Goal: Task Accomplishment & Management: Use online tool/utility

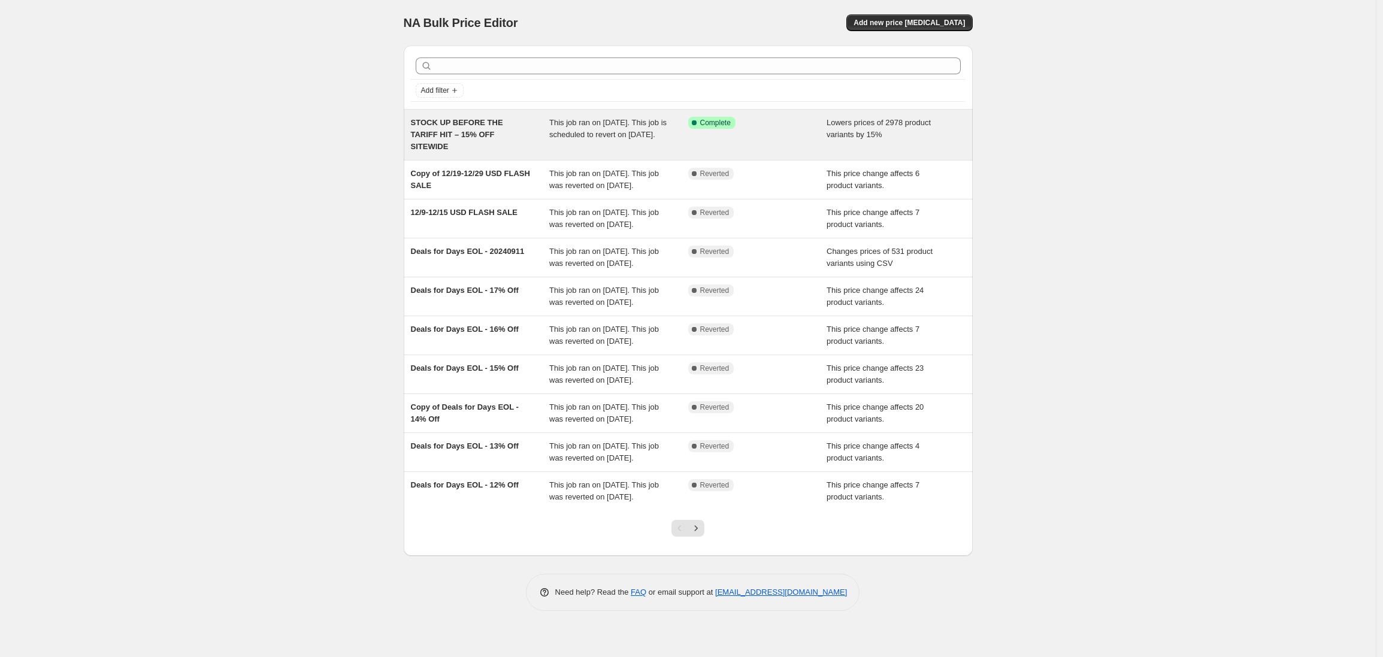
click at [860, 130] on span "Lowers prices of 2978 product variants by 15%" at bounding box center [879, 128] width 104 height 21
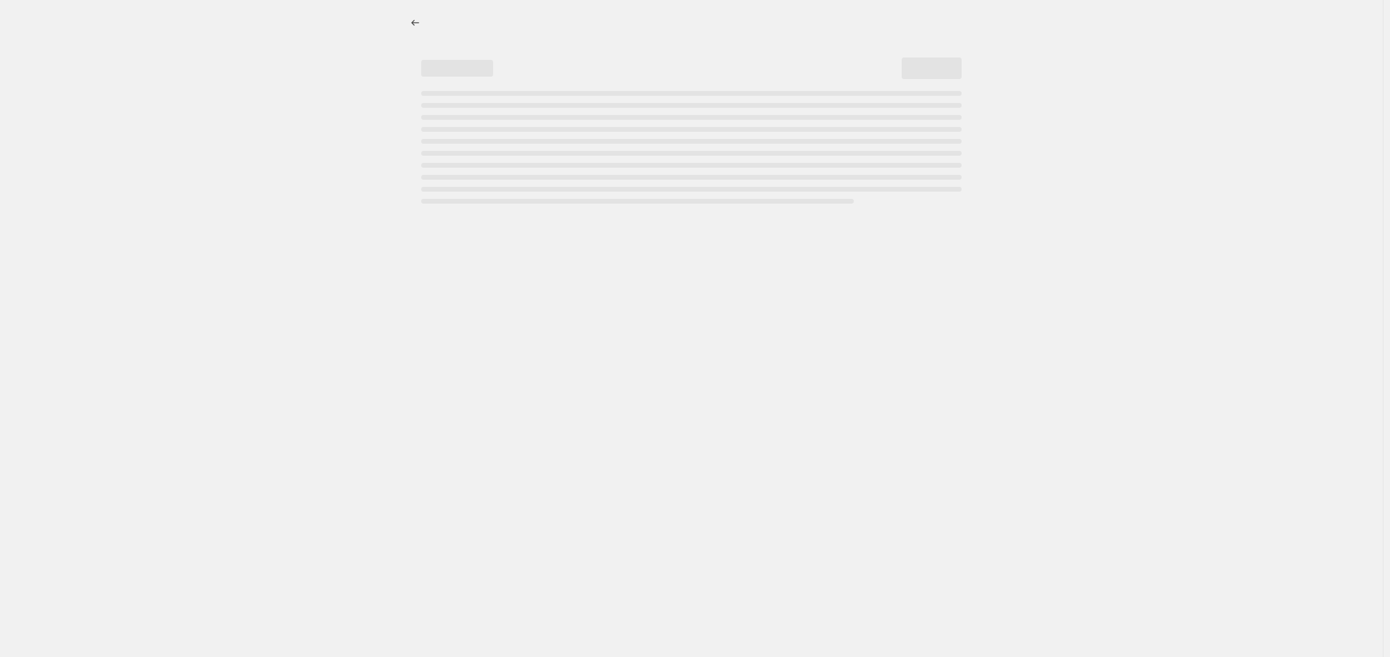
select select "percentage"
select select "no_change"
select select "product_status"
select select "tag"
select select "not_equal"
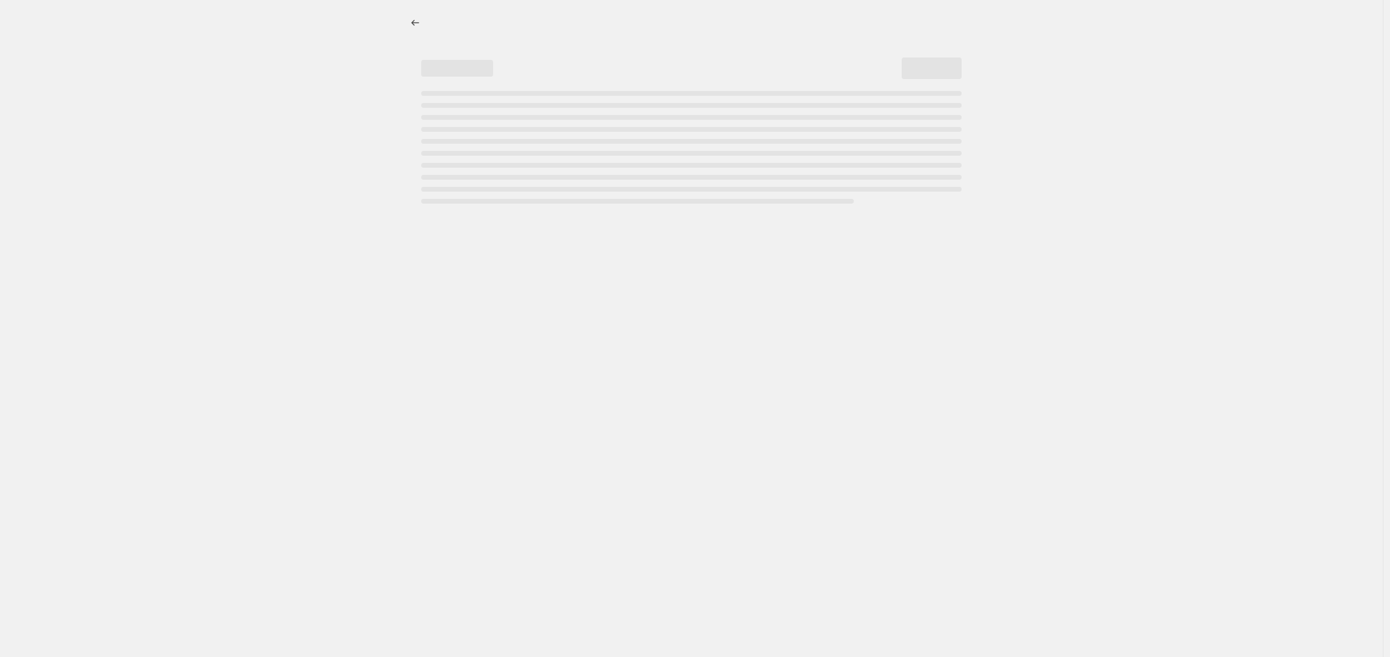
select select "tag"
select select "not_equal"
select select "tag"
select select "not_equal"
select select "tag"
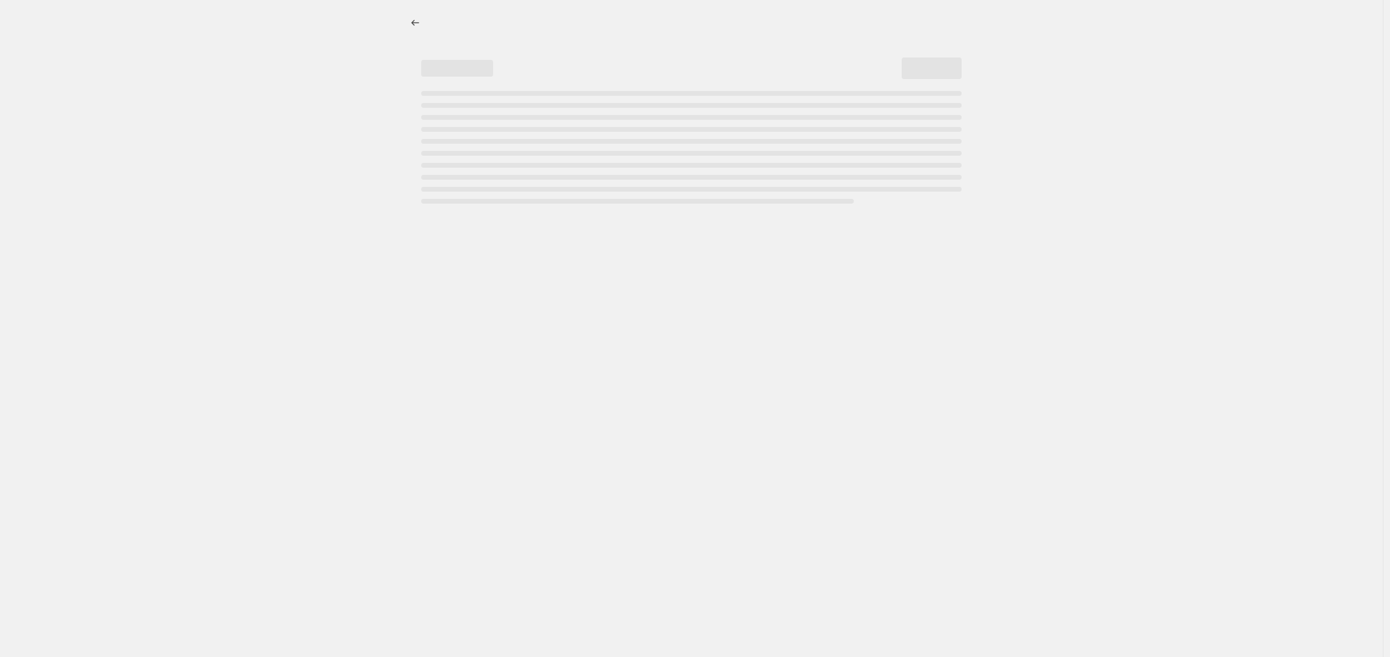
select select "not_equal"
select select "tag"
select select "not_equal"
select select "tag"
select select "not_equal"
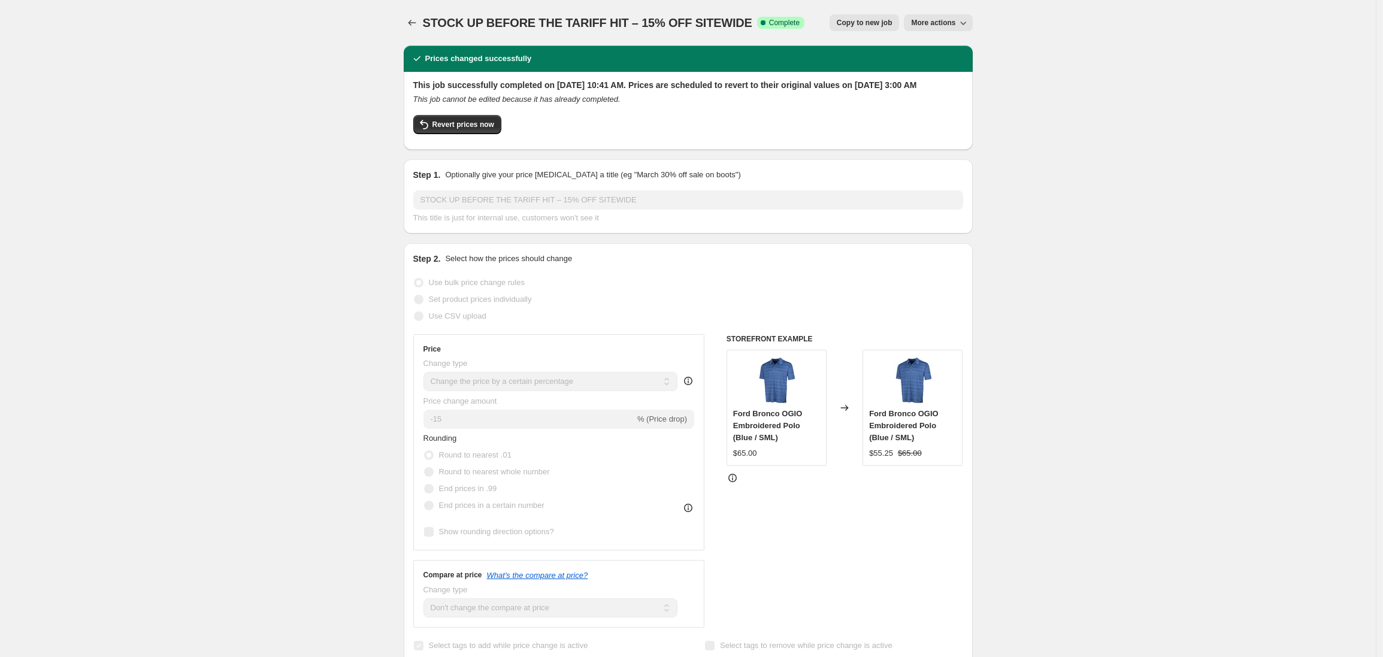
click at [860, 24] on span "Copy to new job" at bounding box center [865, 23] width 56 height 10
select select "percentage"
select select "no_change"
select select "product_status"
select select "tag"
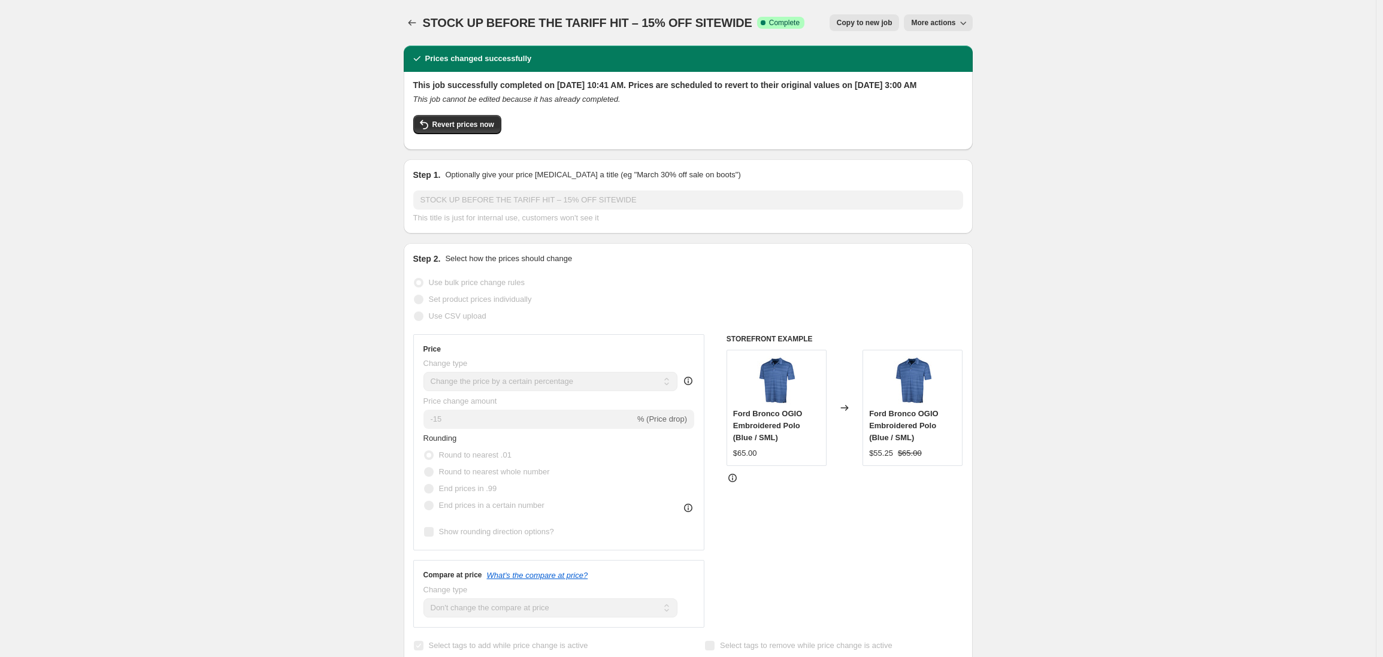
select select "not_equal"
select select "tag"
select select "not_equal"
select select "tag"
select select "not_equal"
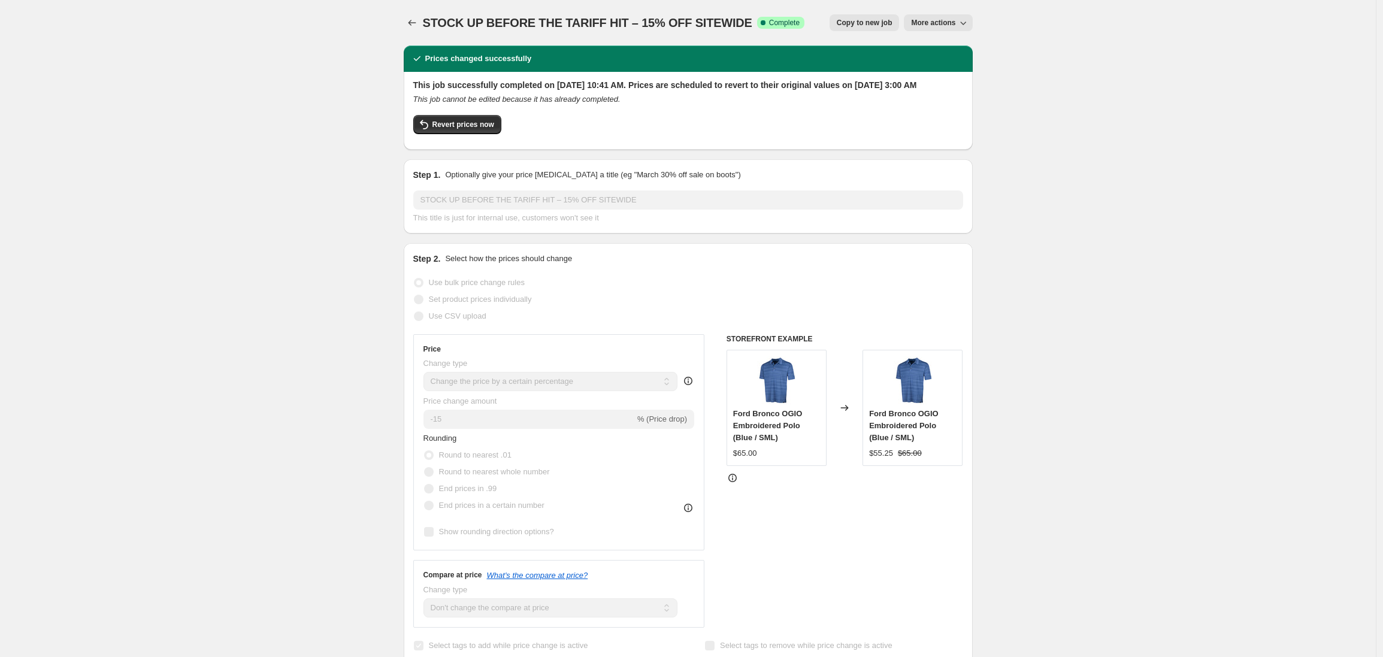
select select "tag"
select select "not_equal"
select select "tag"
select select "not_equal"
select select "tag"
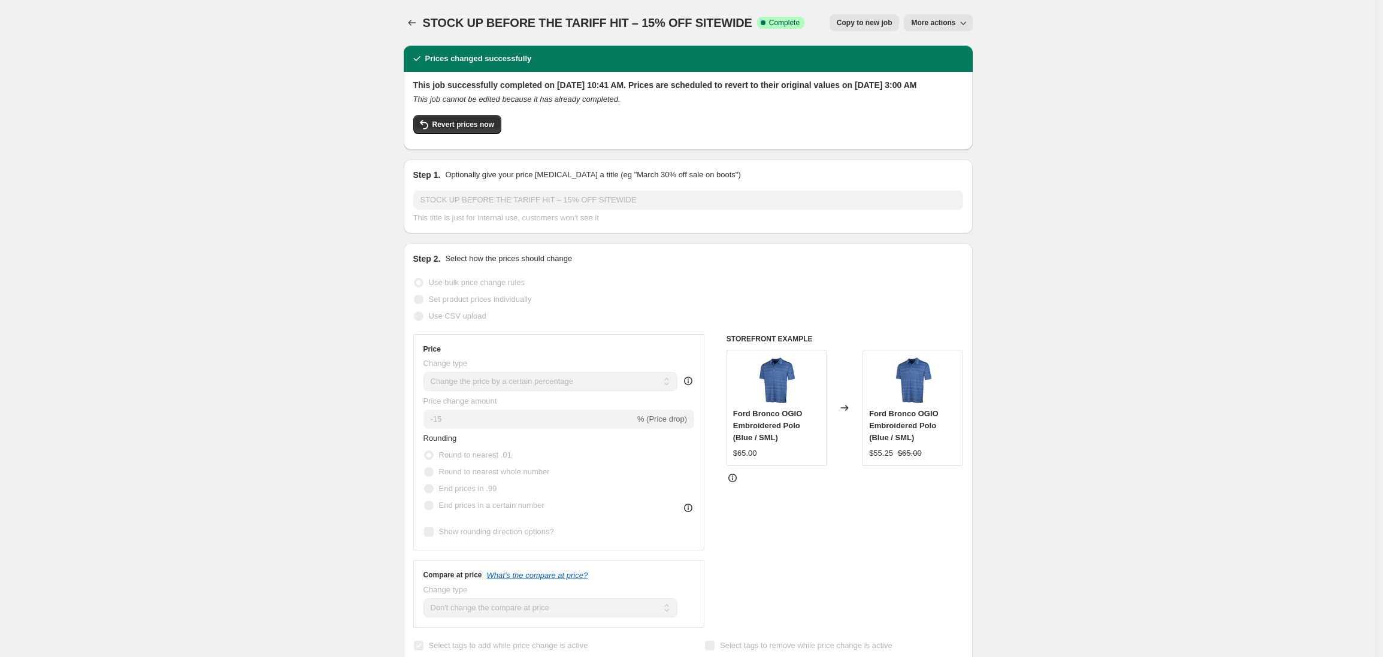
select select "not_equal"
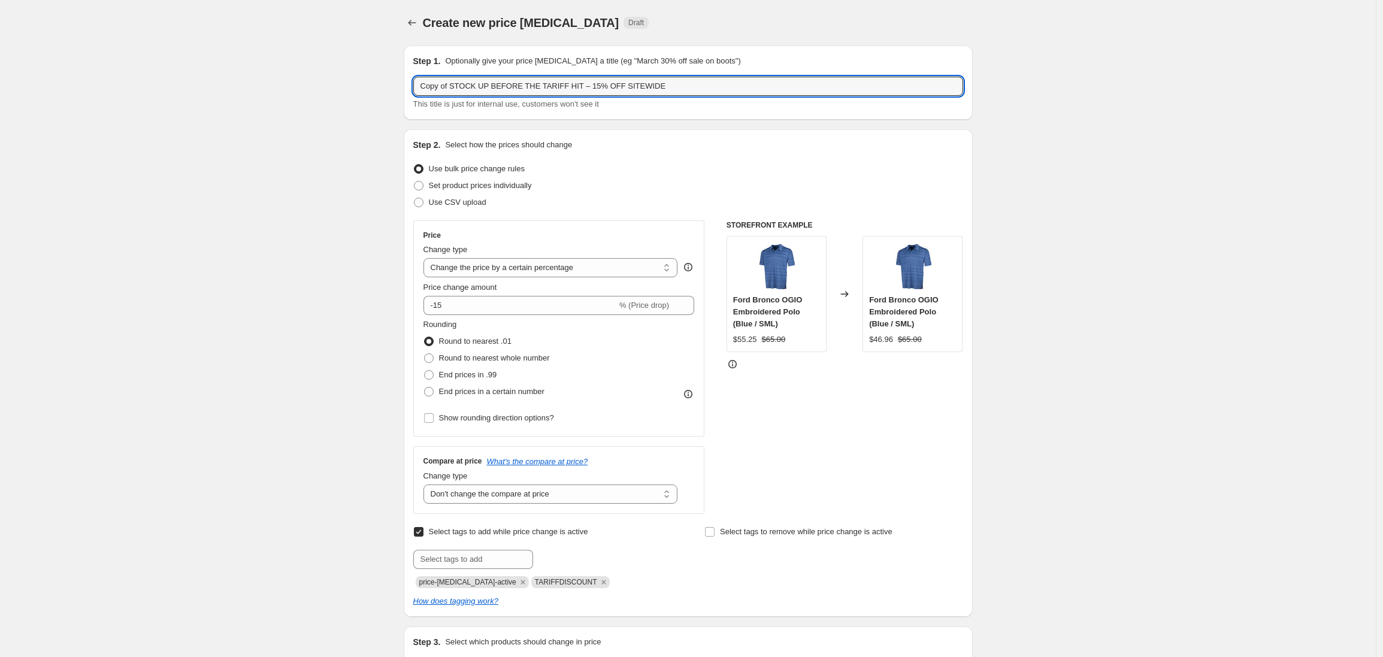
drag, startPoint x: 454, startPoint y: 89, endPoint x: 392, endPoint y: 87, distance: 61.1
type input "UPDATED ITEMS – STOCK UP BEFORE THE TARIFF HIT – 15% OFF SITEWIDE"
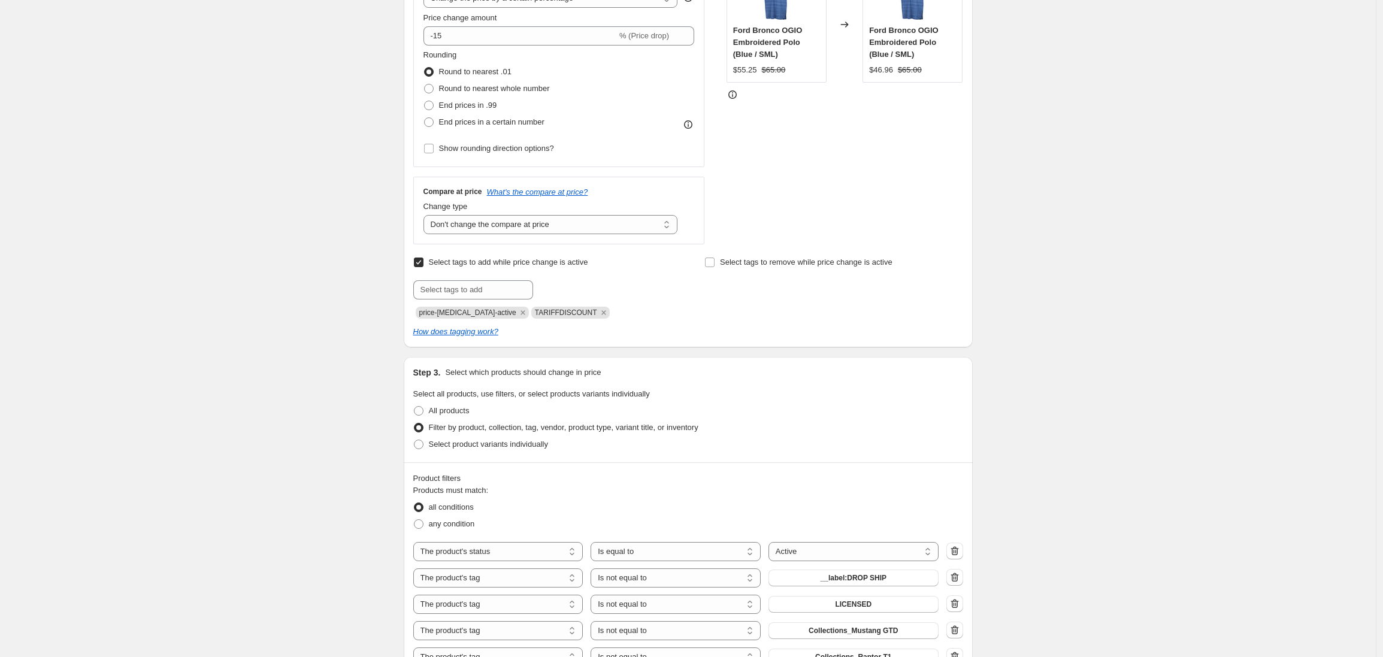
scroll to position [273, 0]
click at [421, 410] on span at bounding box center [419, 408] width 10 height 10
click at [415, 404] on input "All products" at bounding box center [414, 403] width 1 height 1
radio input "true"
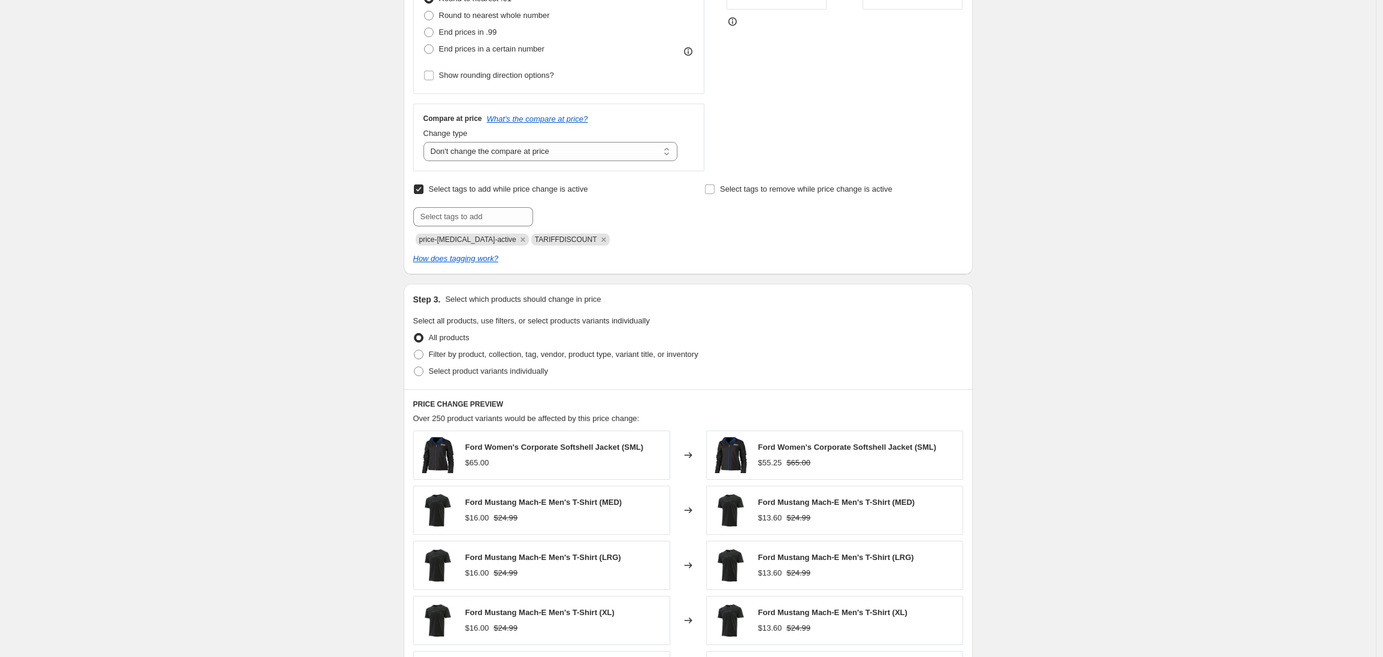
scroll to position [350, 0]
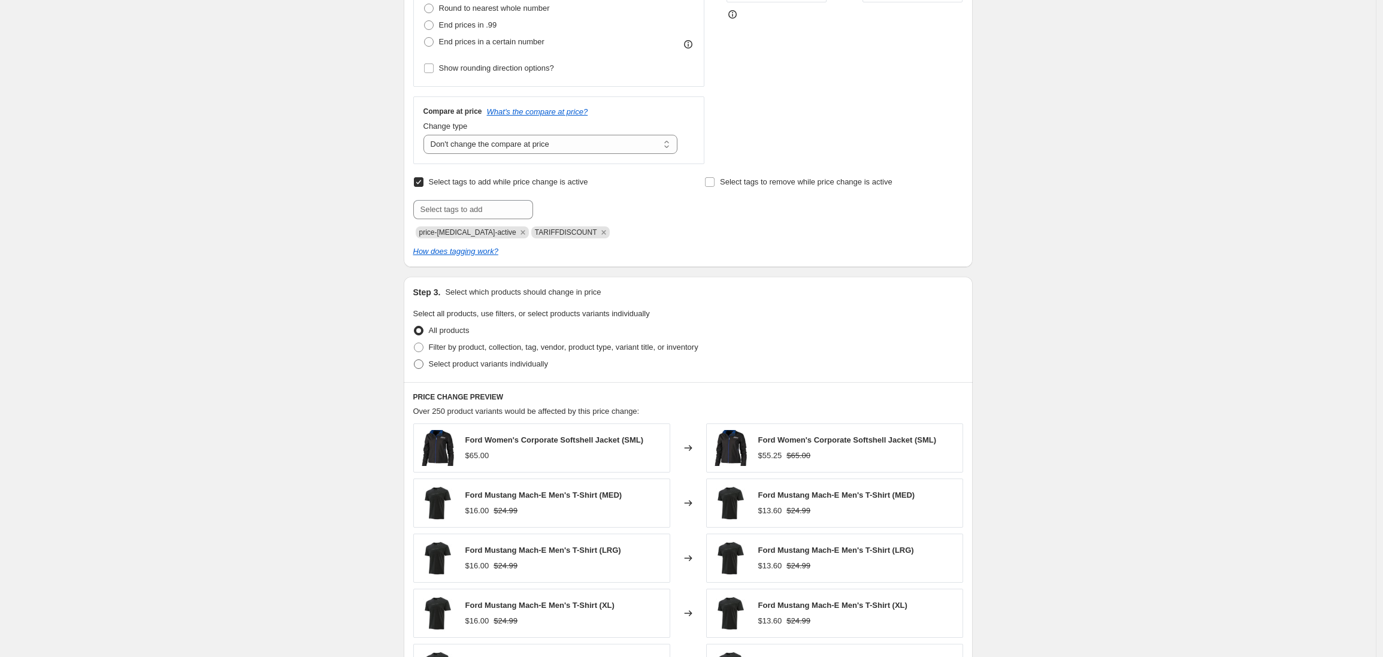
click at [424, 364] on span at bounding box center [419, 364] width 10 height 10
click at [415, 360] on input "Select product variants individually" at bounding box center [414, 359] width 1 height 1
radio input "true"
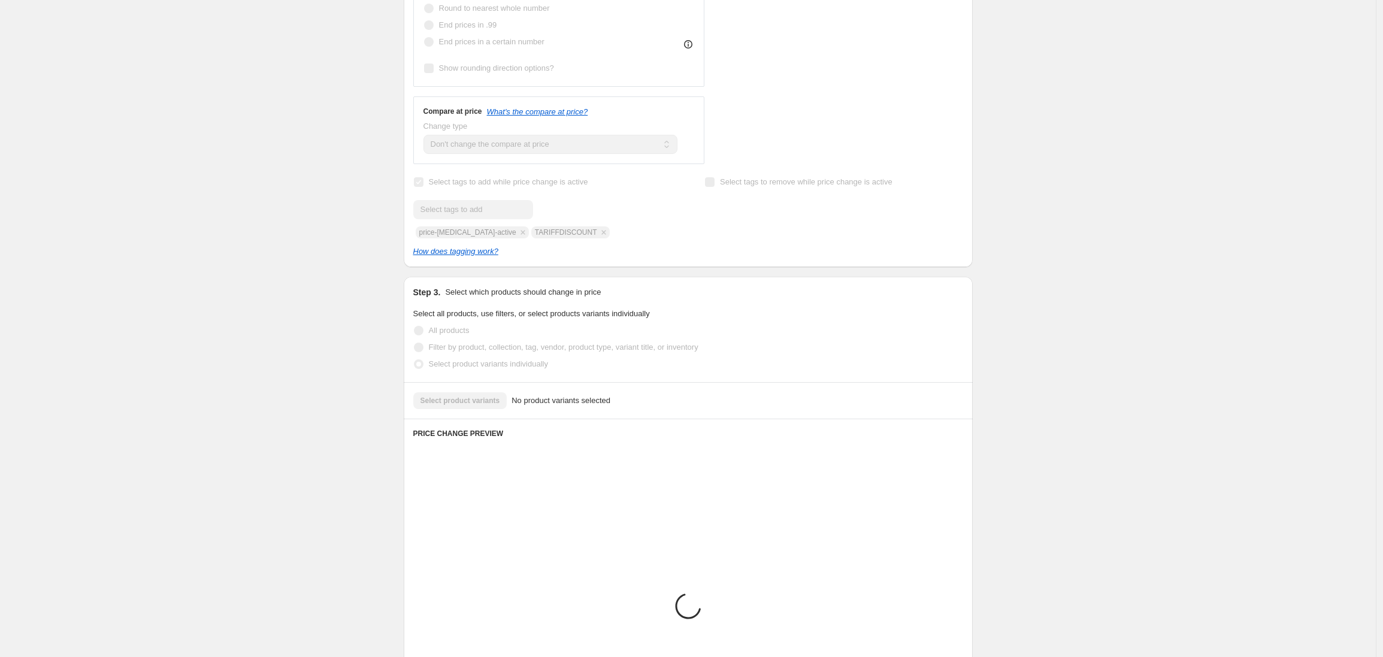
scroll to position [342, 0]
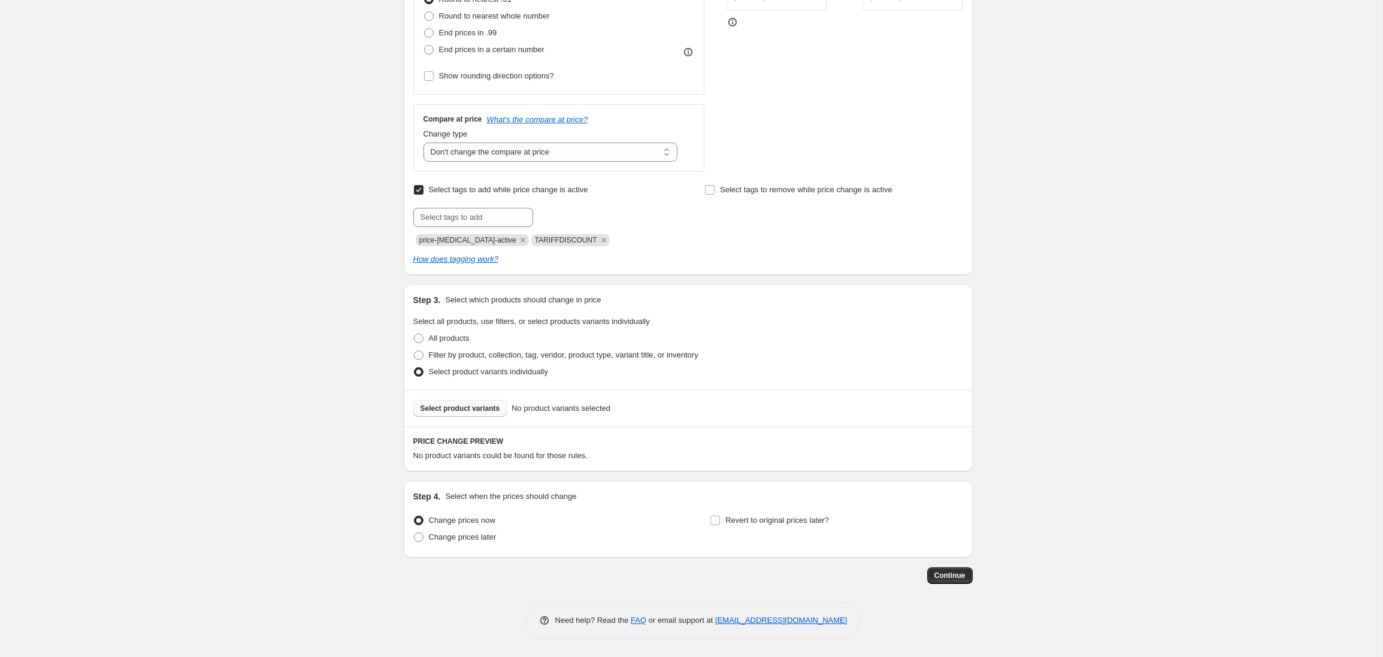
click at [448, 411] on span "Select product variants" at bounding box center [461, 409] width 80 height 10
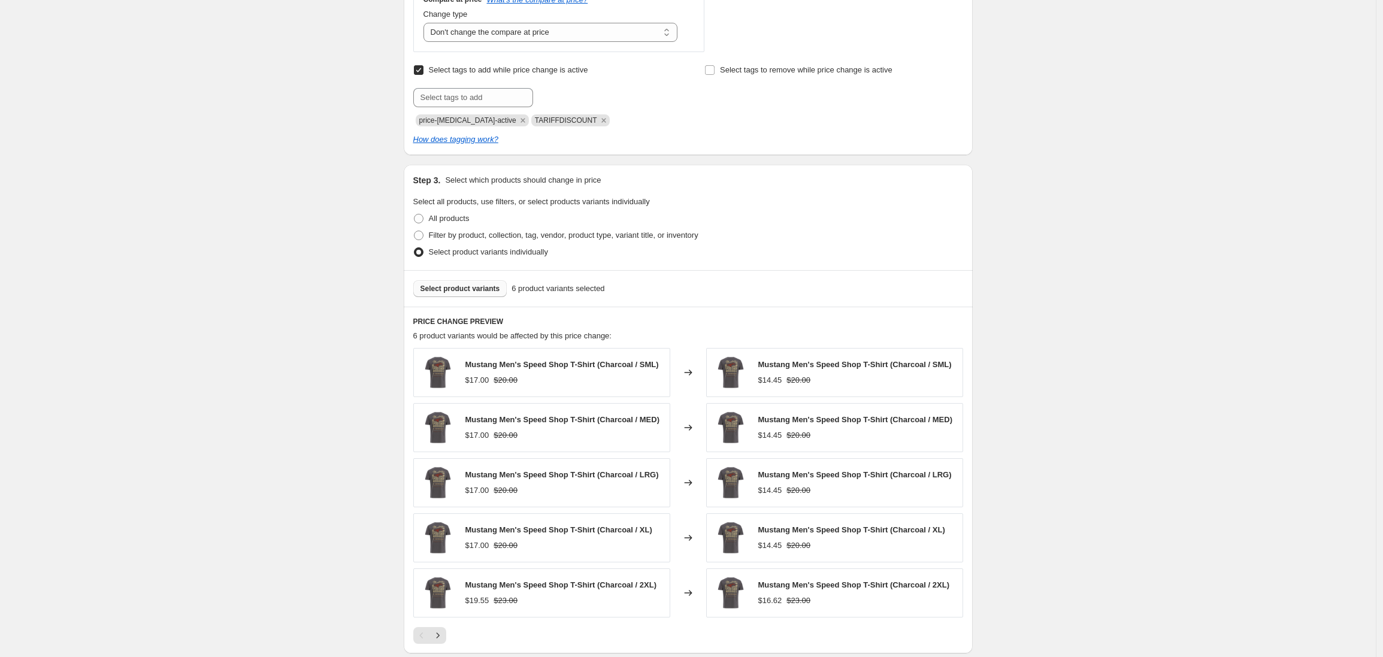
scroll to position [659, 0]
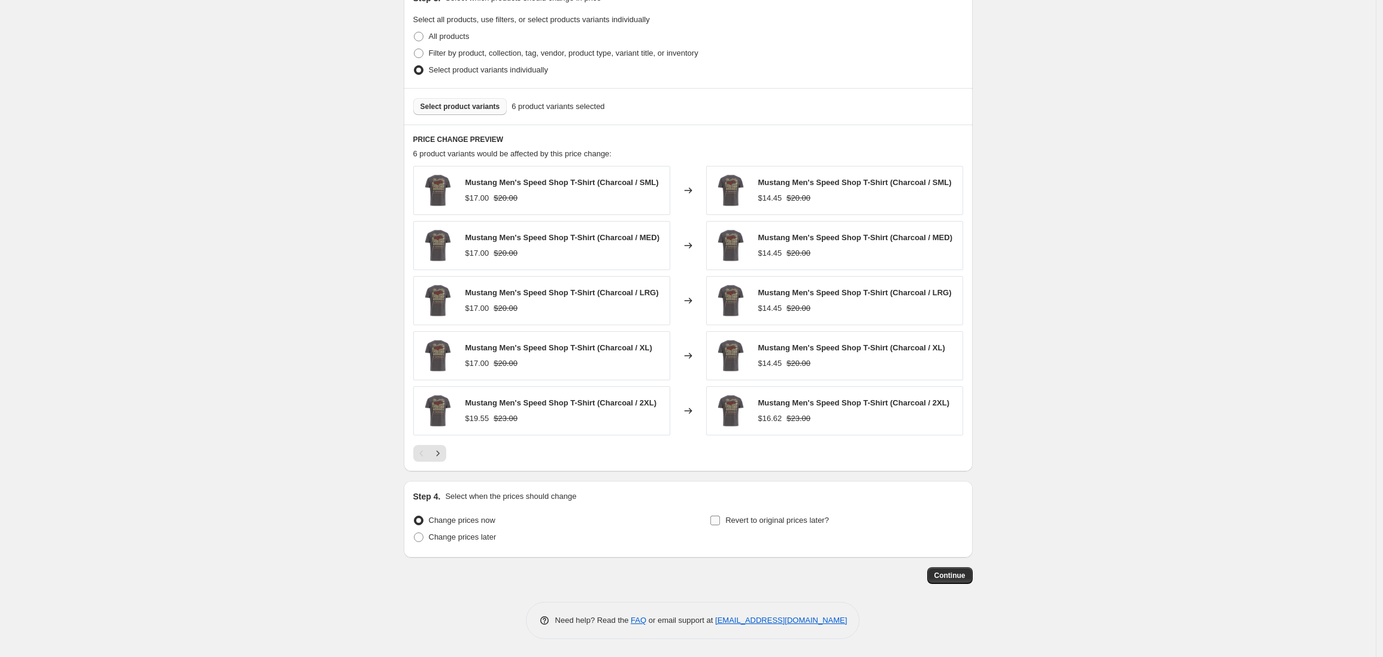
click at [720, 522] on input "Revert to original prices later?" at bounding box center [716, 521] width 10 height 10
checkbox input "true"
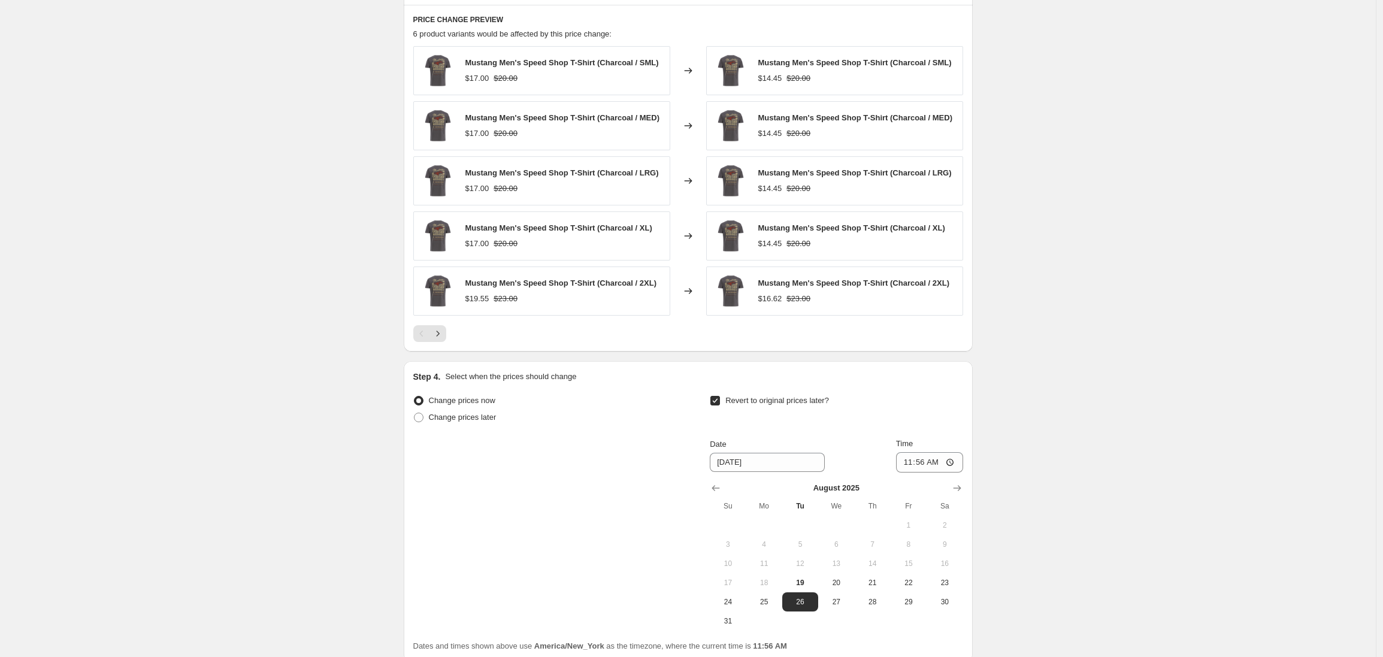
scroll to position [820, 0]
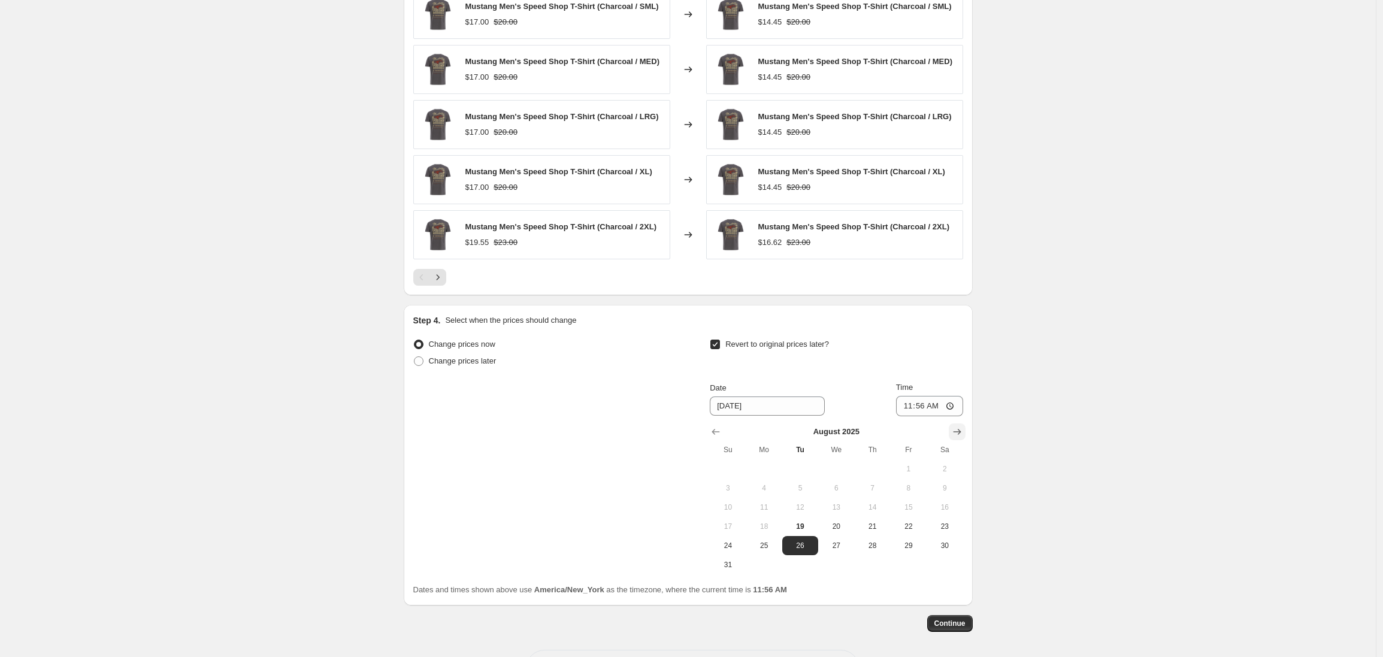
click at [961, 435] on icon "Show next month, September 2025" at bounding box center [957, 432] width 8 height 6
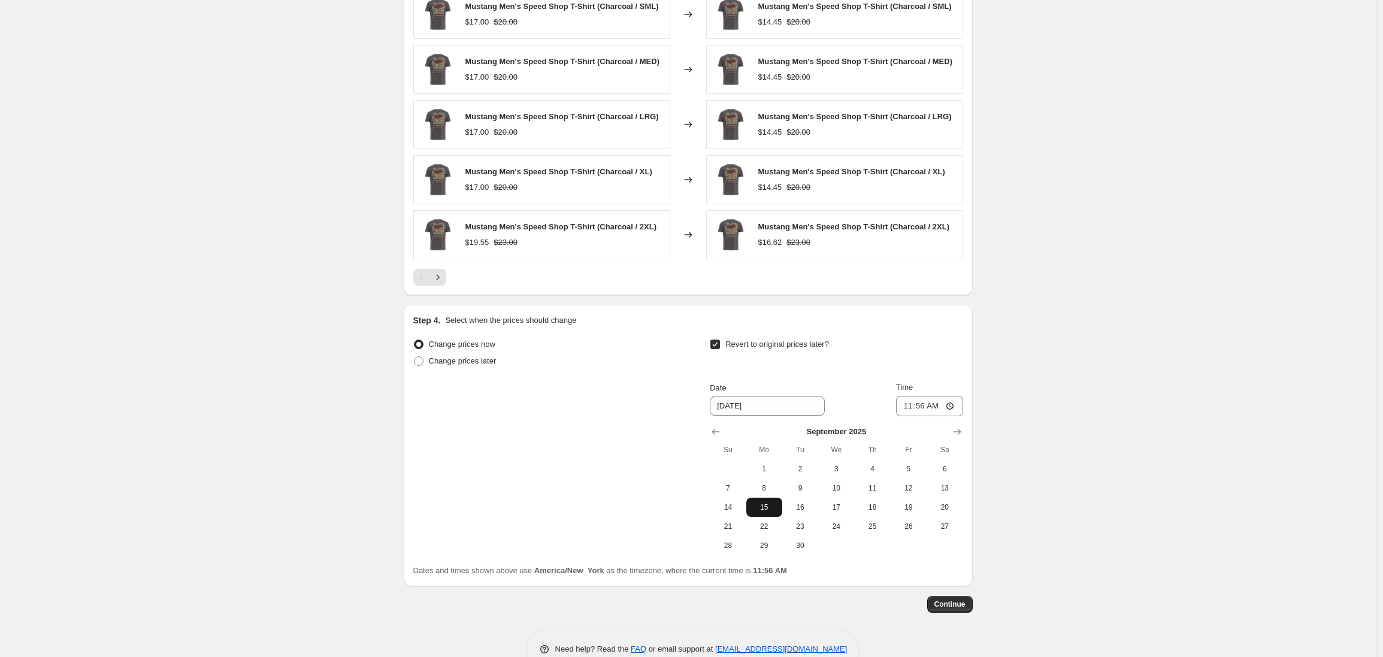
click at [773, 512] on span "15" at bounding box center [764, 508] width 26 height 10
type input "9/15/2025"
click at [912, 416] on input "11:56" at bounding box center [929, 406] width 67 height 20
type input "03:00"
click at [950, 609] on span "Continue" at bounding box center [950, 605] width 31 height 10
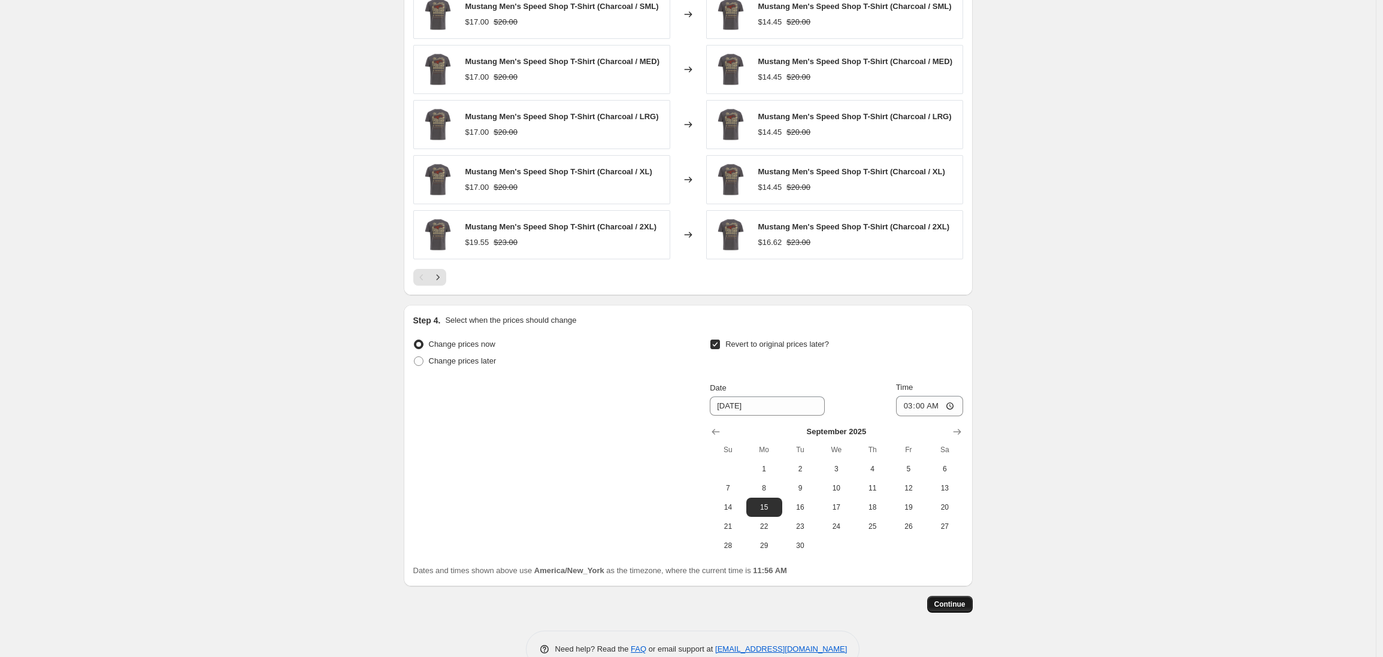
scroll to position [0, 0]
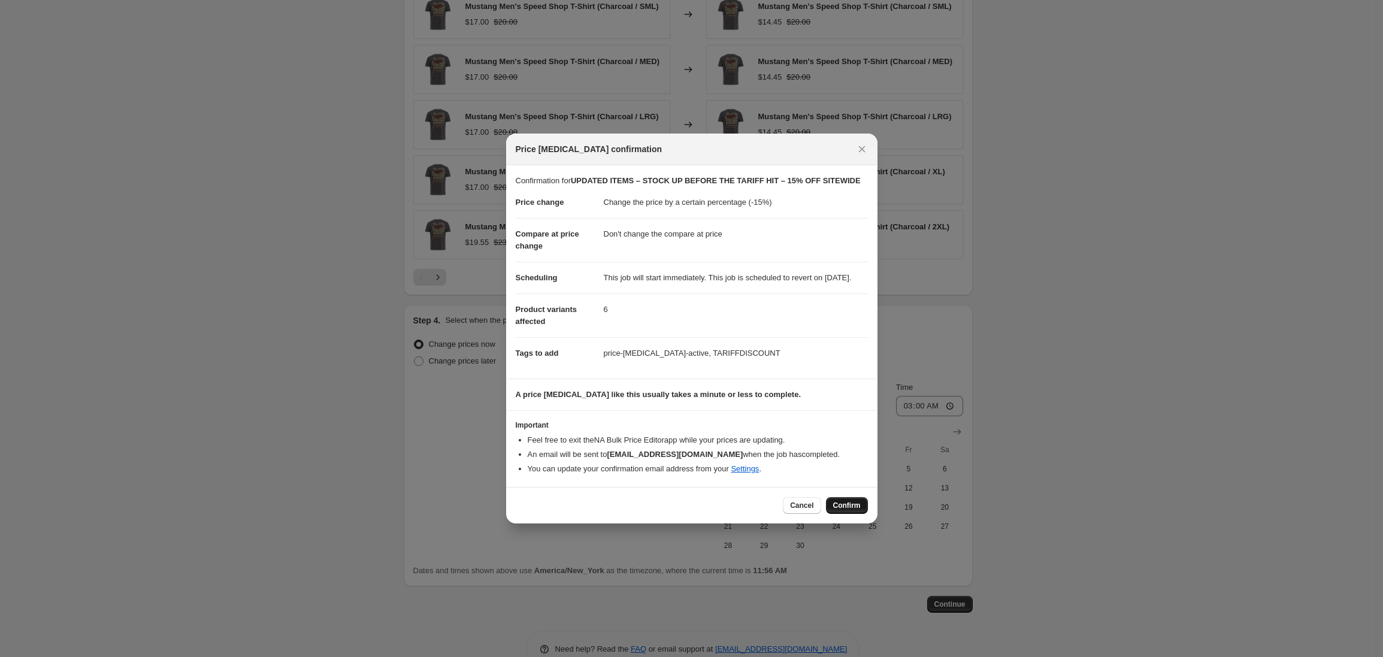
click at [841, 510] on span "Confirm" at bounding box center [847, 506] width 28 height 10
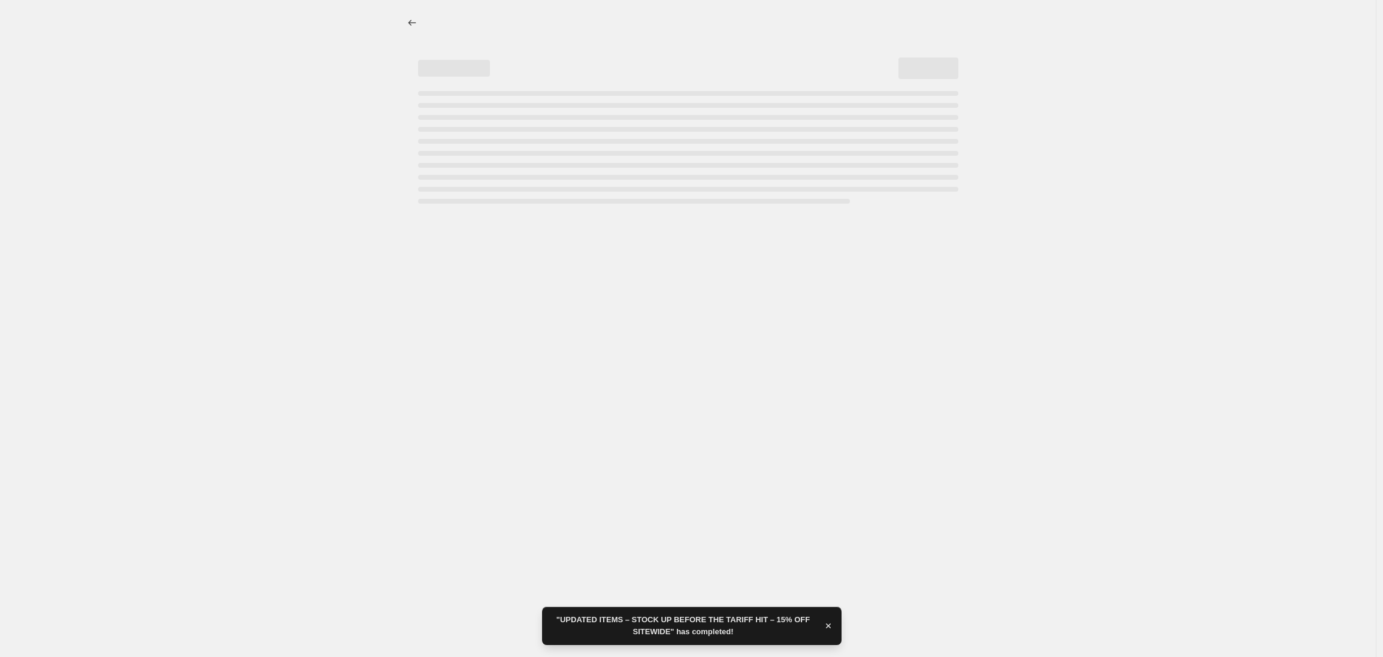
select select "percentage"
select select "no_change"
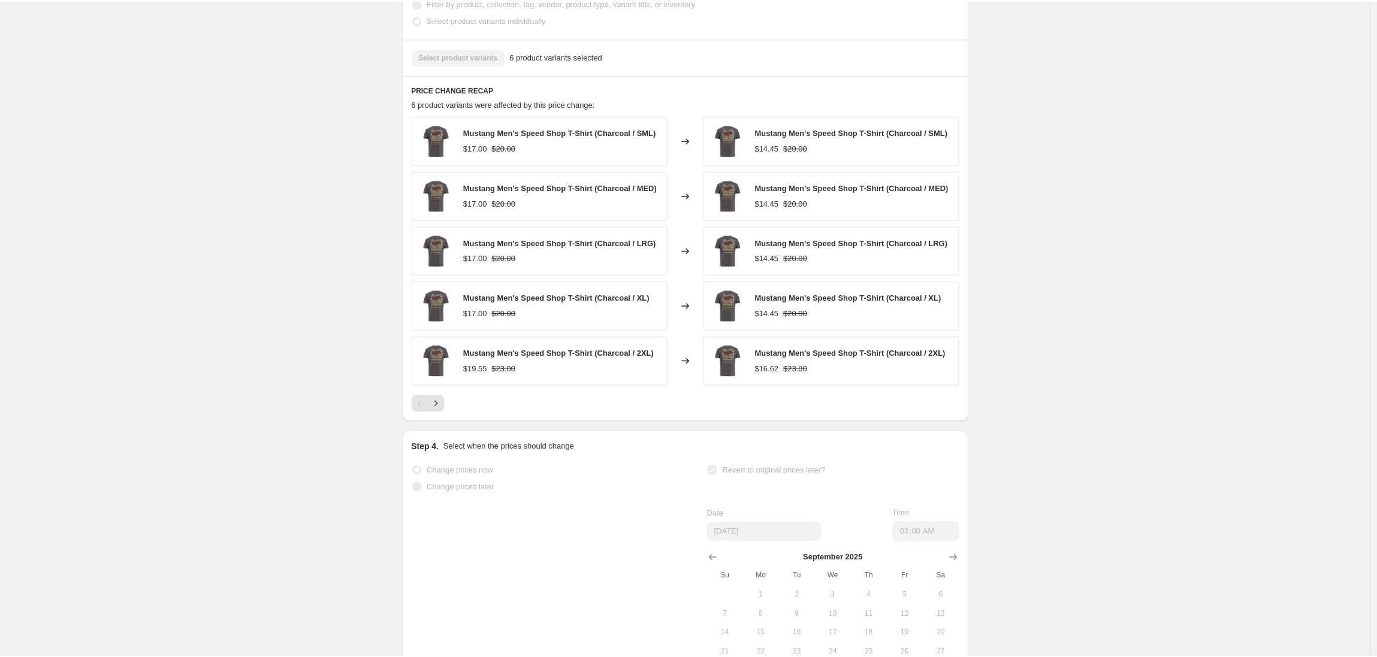
scroll to position [0, 0]
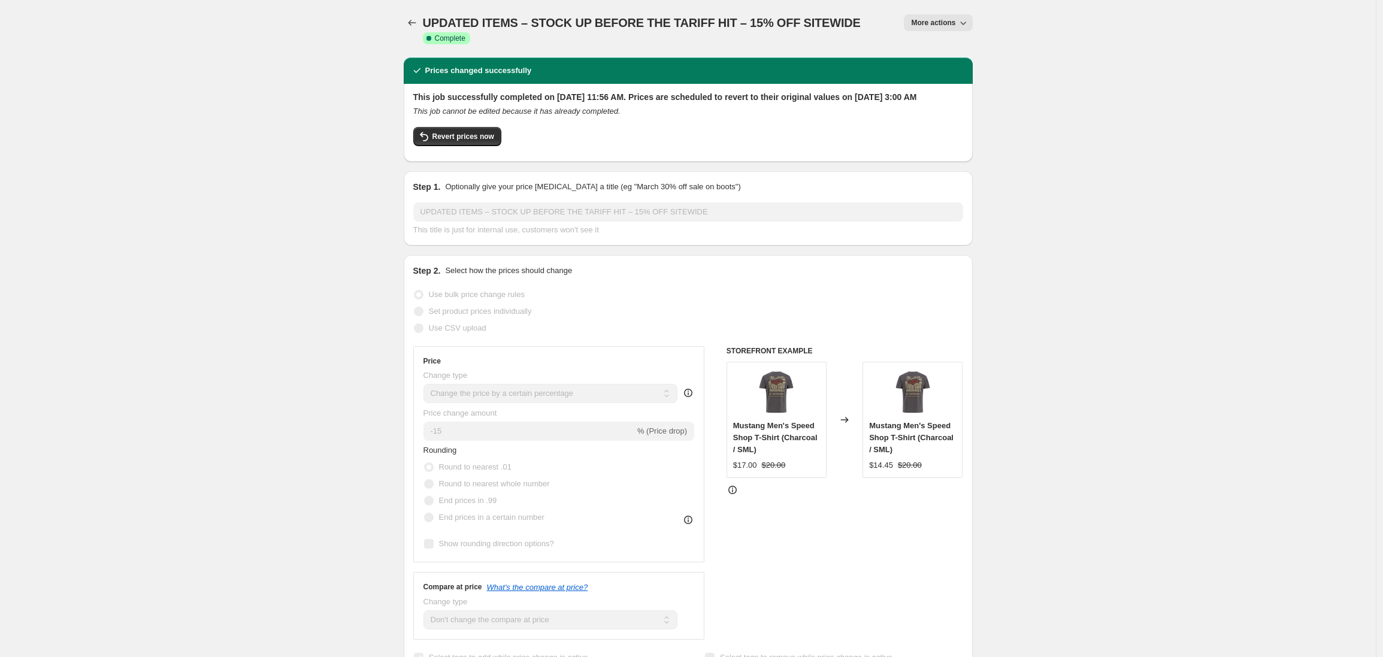
click at [415, 23] on icon "Price change jobs" at bounding box center [412, 23] width 12 height 12
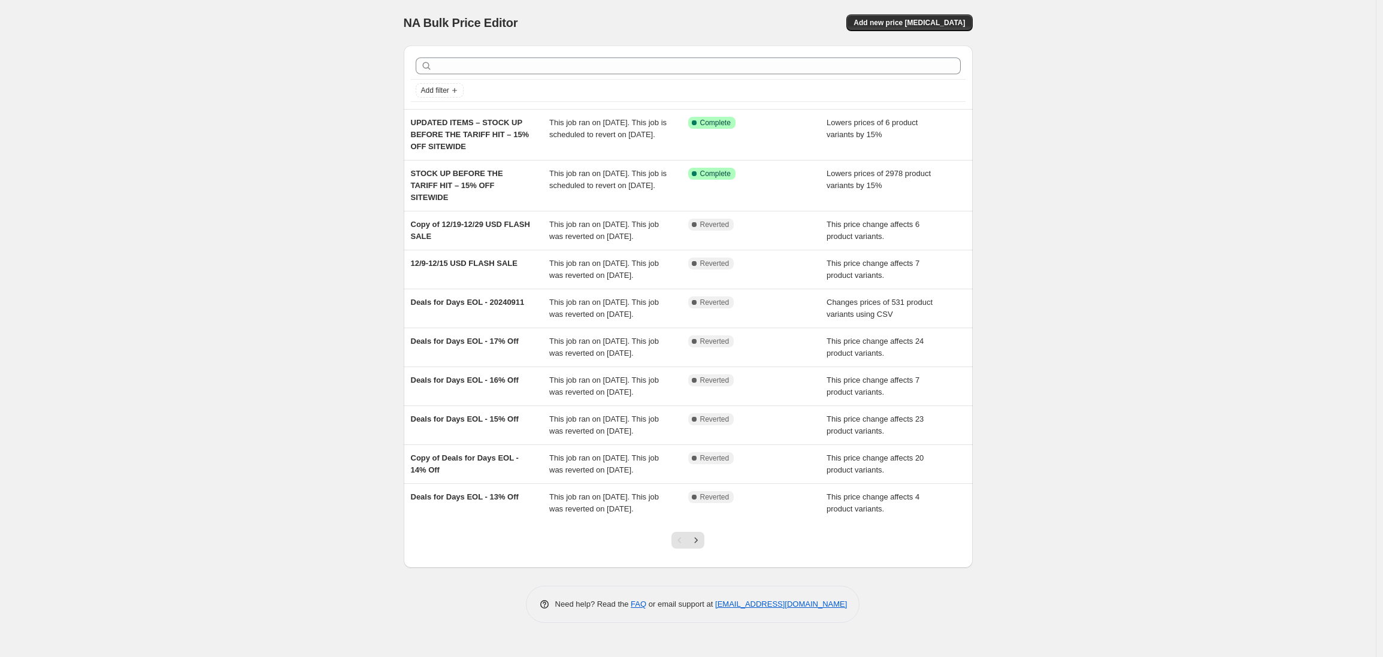
click at [312, 111] on div "NA Bulk Price Editor. This page is ready NA Bulk Price Editor Add new price cha…" at bounding box center [688, 328] width 1376 height 657
